Goal: Task Accomplishment & Management: Use online tool/utility

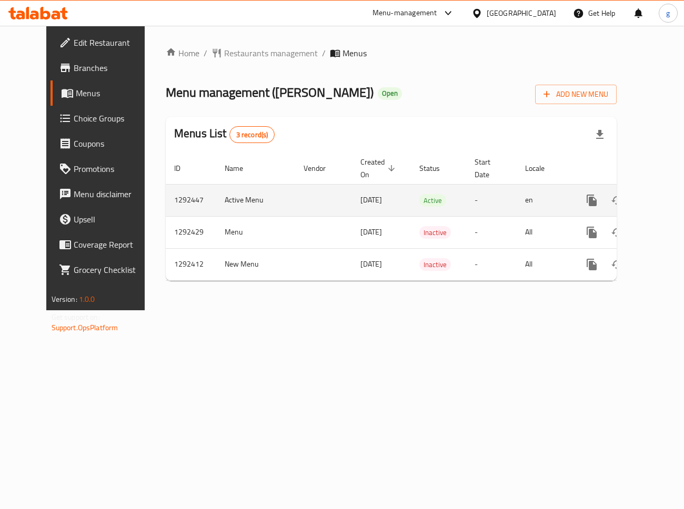
click at [661, 197] on icon "enhanced table" at bounding box center [667, 200] width 13 height 13
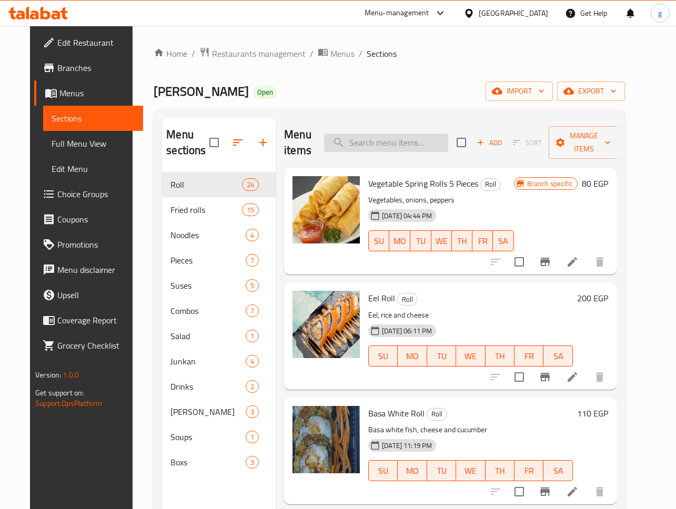
click at [399, 136] on input "search" at bounding box center [386, 143] width 124 height 18
paste input "Box 50 Cola"
type input "Box 50 Cola"
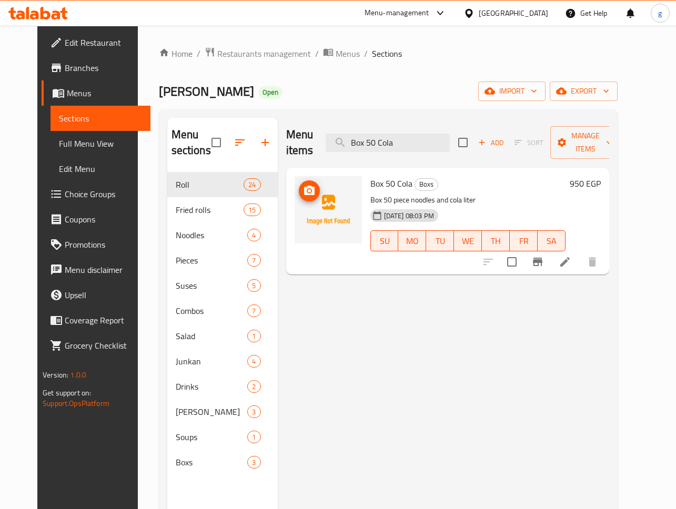
click at [323, 208] on img at bounding box center [327, 209] width 67 height 67
click at [511, 202] on p "Box 50 piece noodles and cola liter" at bounding box center [467, 200] width 195 height 13
click at [571, 262] on icon at bounding box center [564, 262] width 13 height 13
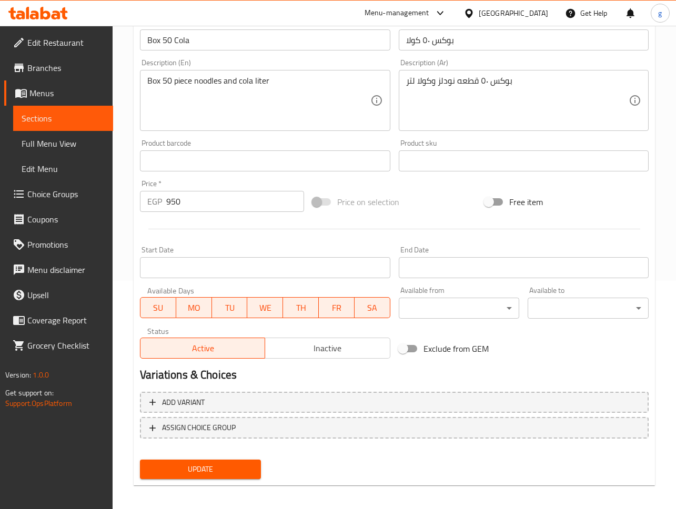
scroll to position [234, 0]
